Goal: Task Accomplishment & Management: Manage account settings

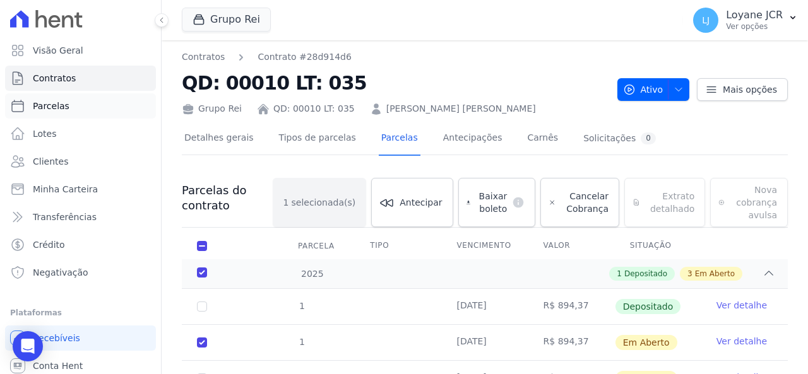
scroll to position [126, 0]
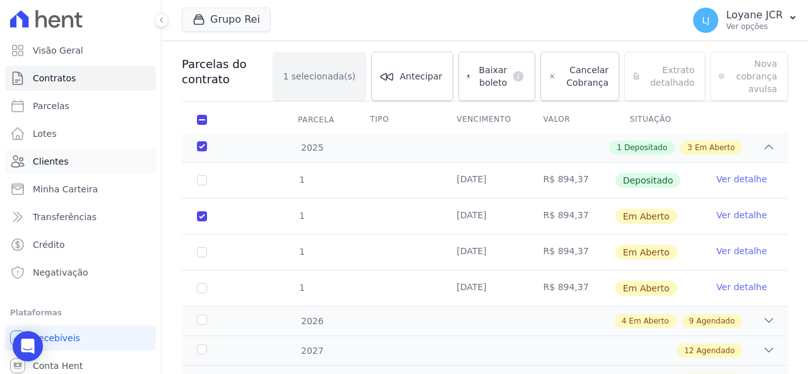
click at [95, 170] on link "Clientes" at bounding box center [80, 161] width 151 height 25
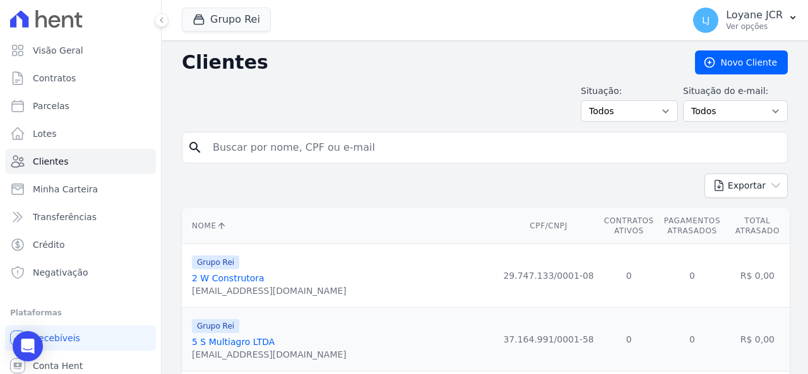
click at [371, 141] on input "search" at bounding box center [493, 147] width 577 height 25
paste input "[PERSON_NAME]"
type input "[PERSON_NAME]"
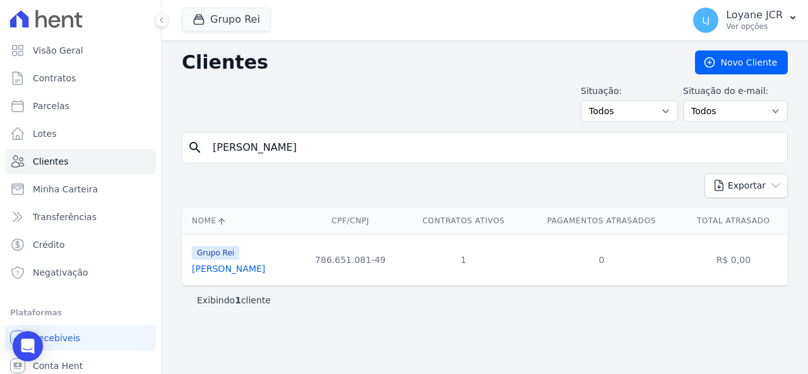
click at [250, 273] on link "[PERSON_NAME]" at bounding box center [228, 269] width 73 height 10
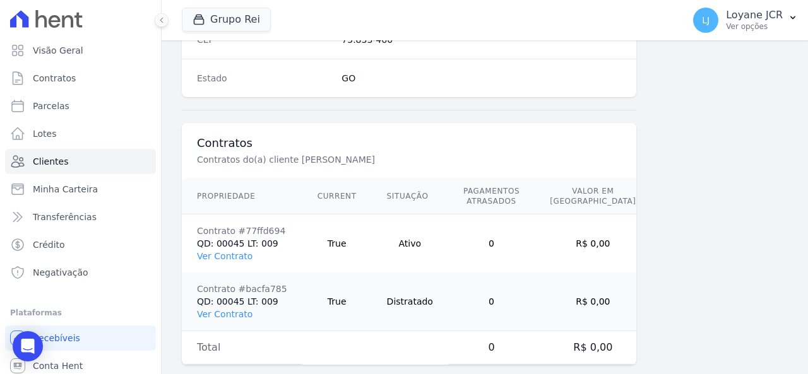
scroll to position [869, 0]
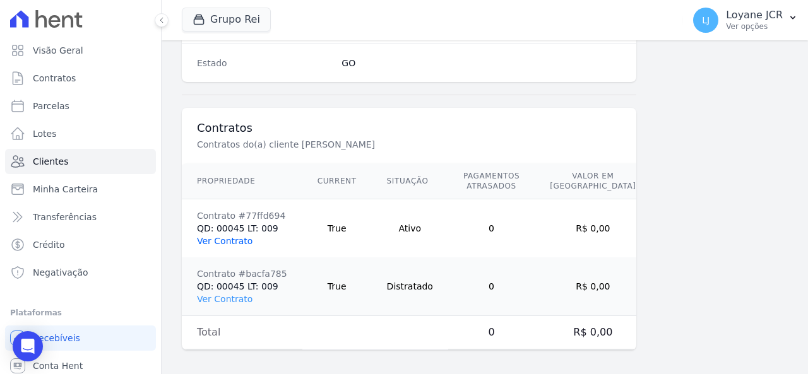
click at [230, 237] on link "Ver Contrato" at bounding box center [225, 241] width 56 height 10
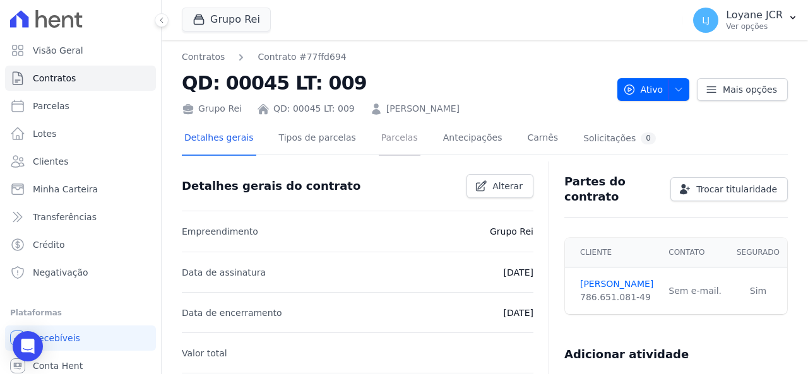
click at [388, 134] on link "Parcelas" at bounding box center [400, 138] width 42 height 33
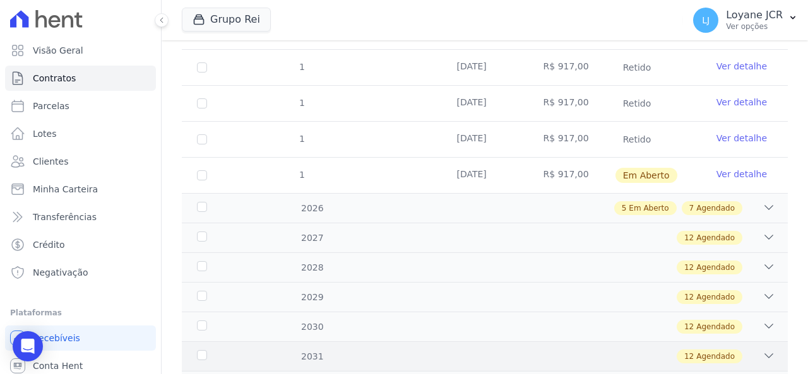
scroll to position [316, 0]
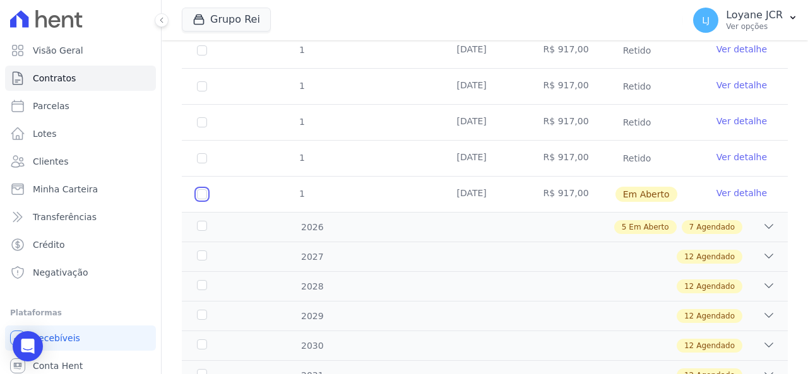
click at [206, 195] on input "checkbox" at bounding box center [202, 194] width 10 height 10
checkbox input "true"
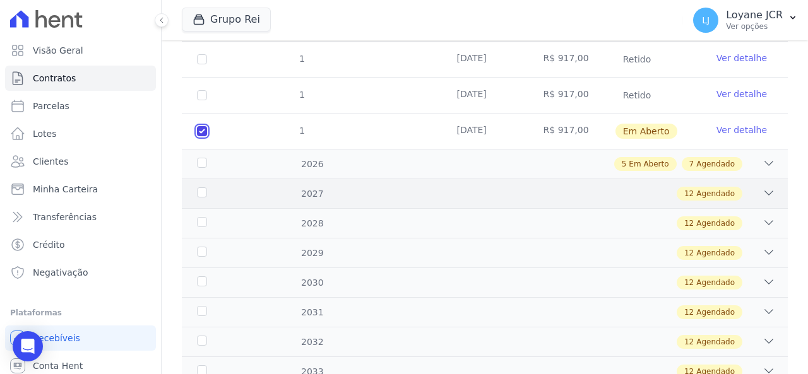
scroll to position [455, 0]
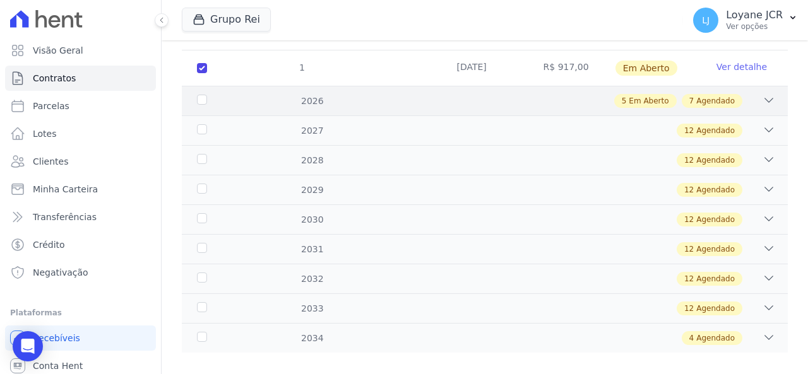
click at [499, 112] on div "2026 5 Em Aberto 7 Agendado" at bounding box center [485, 101] width 606 height 30
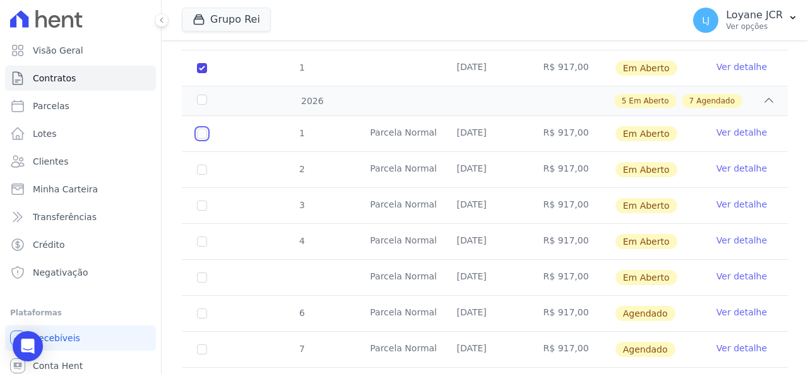
click at [202, 129] on input "checkbox" at bounding box center [202, 134] width 10 height 10
checkbox input "true"
click at [203, 165] on input "checkbox" at bounding box center [202, 170] width 10 height 10
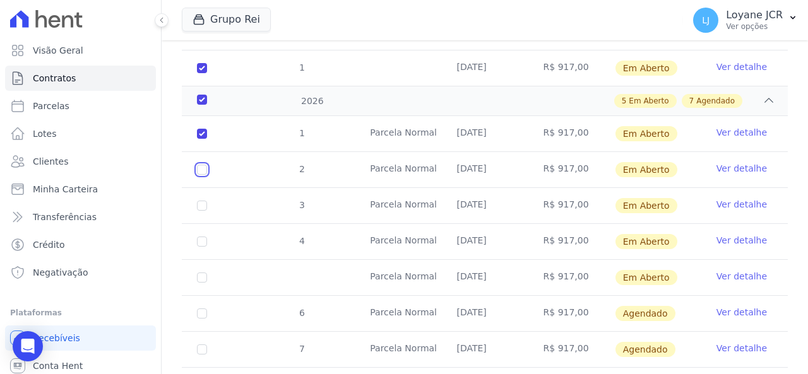
checkbox input "true"
click at [198, 201] on input "checkbox" at bounding box center [202, 206] width 10 height 10
checkbox input "true"
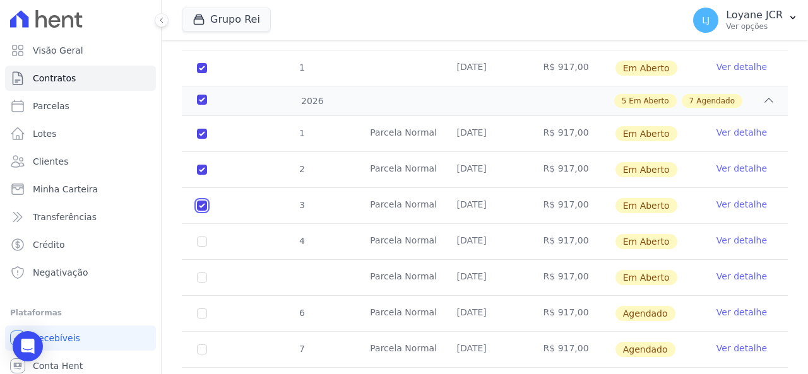
checkbox input "true"
click at [203, 237] on input "checkbox" at bounding box center [202, 242] width 10 height 10
checkbox input "true"
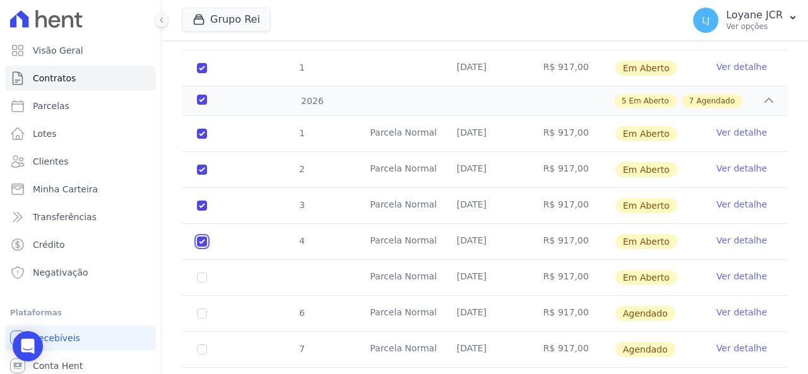
checkbox input "true"
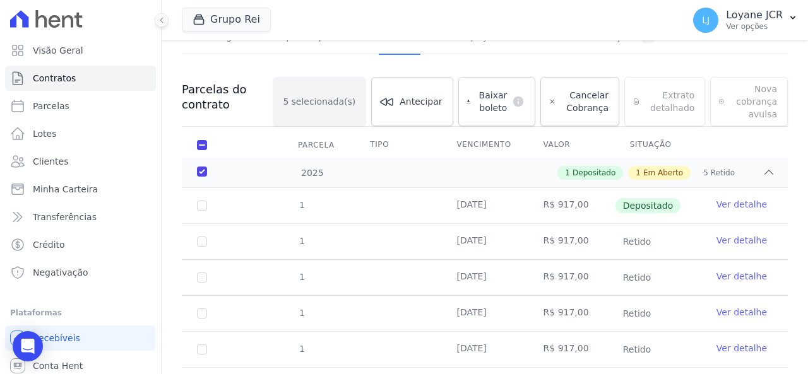
scroll to position [76, 0]
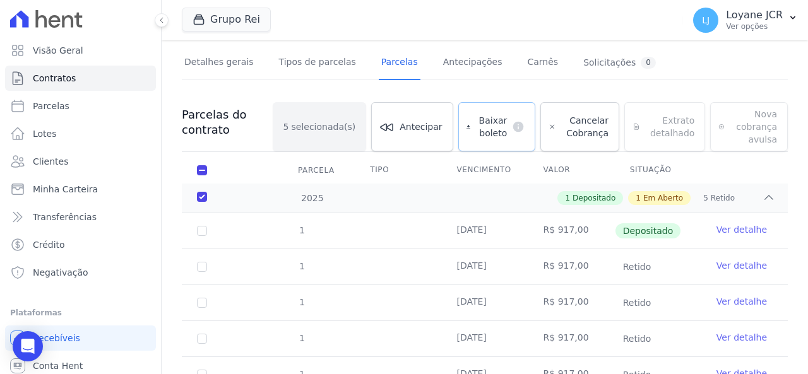
click at [500, 121] on span "Baixar boleto" at bounding box center [491, 126] width 32 height 25
